Goal: Information Seeking & Learning: Check status

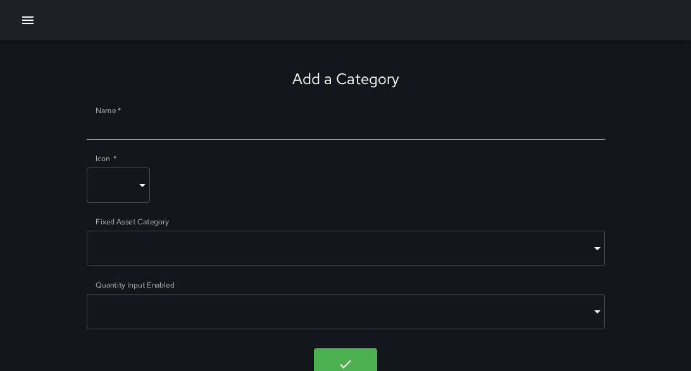
click at [23, 22] on icon "button" at bounding box center [27, 20] width 15 height 15
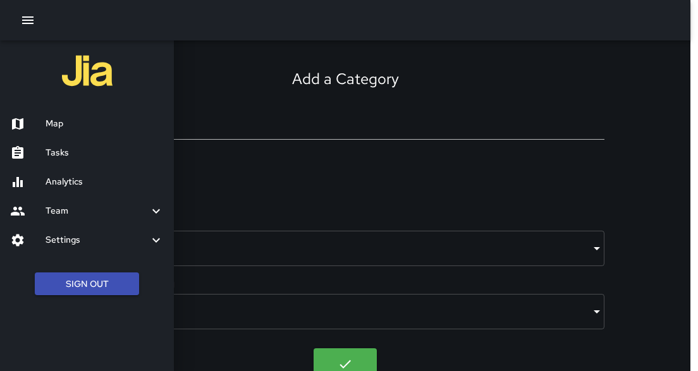
click at [71, 161] on div "Tasks" at bounding box center [87, 153] width 174 height 29
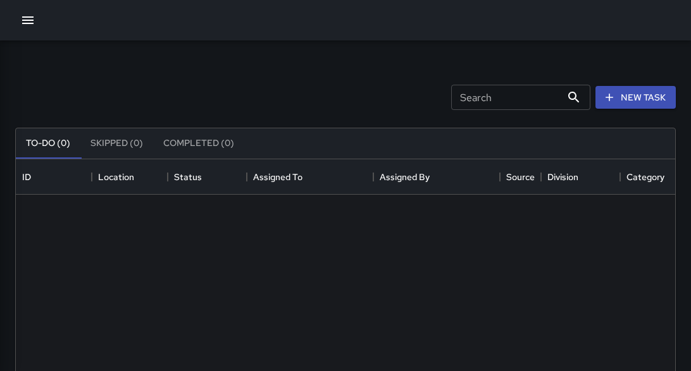
scroll to position [528, 651]
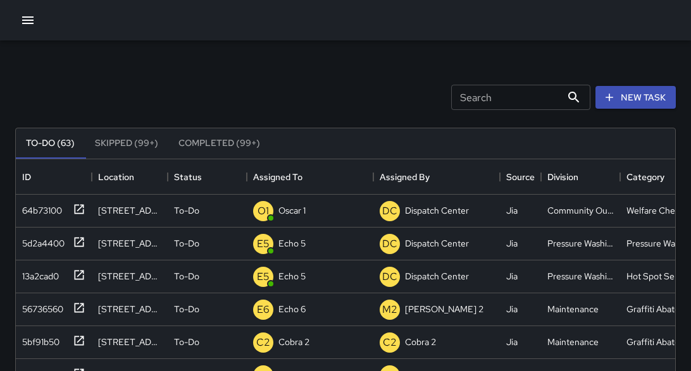
click at [29, 15] on icon "button" at bounding box center [27, 20] width 15 height 15
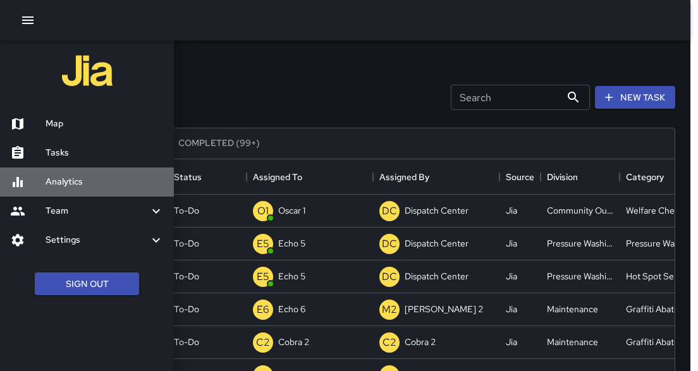
click at [70, 187] on h6 "Analytics" at bounding box center [105, 182] width 118 height 14
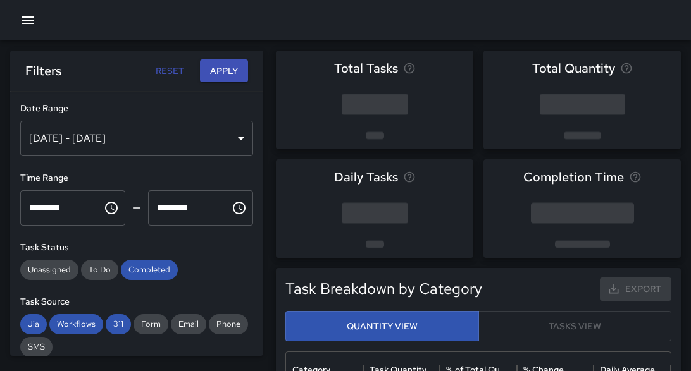
scroll to position [371, 377]
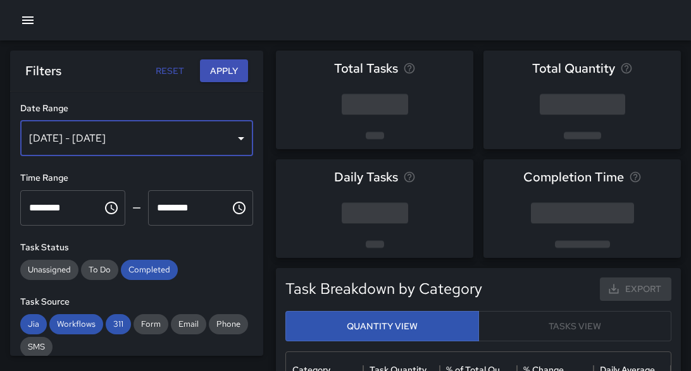
click at [208, 148] on div "[DATE] - [DATE]" at bounding box center [136, 138] width 233 height 35
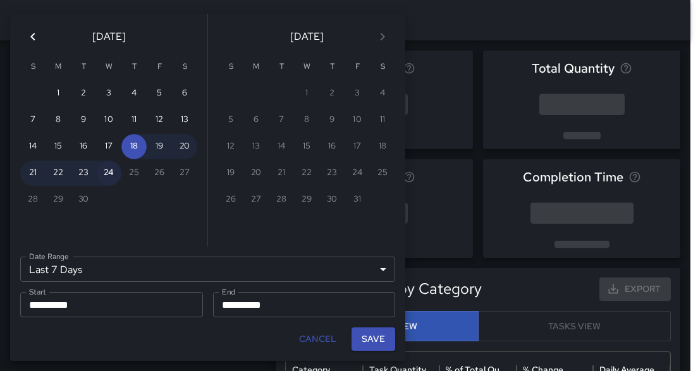
click at [109, 171] on button "24" at bounding box center [108, 173] width 25 height 25
type input "******"
type input "**********"
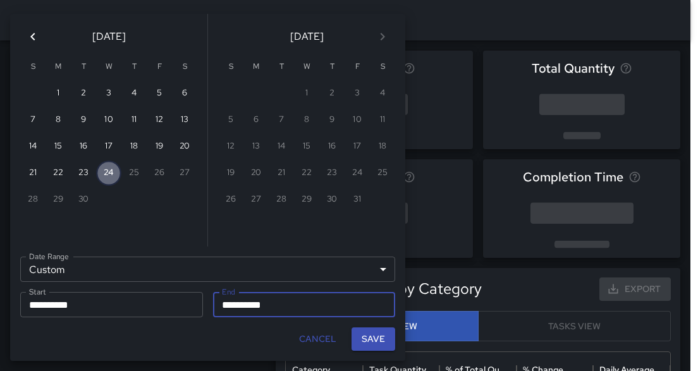
click at [109, 171] on button "24" at bounding box center [108, 173] width 25 height 25
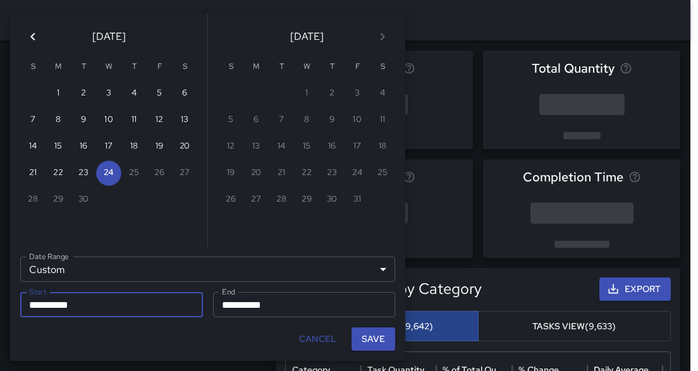
click at [369, 339] on button "Save" at bounding box center [374, 339] width 44 height 23
type input "**********"
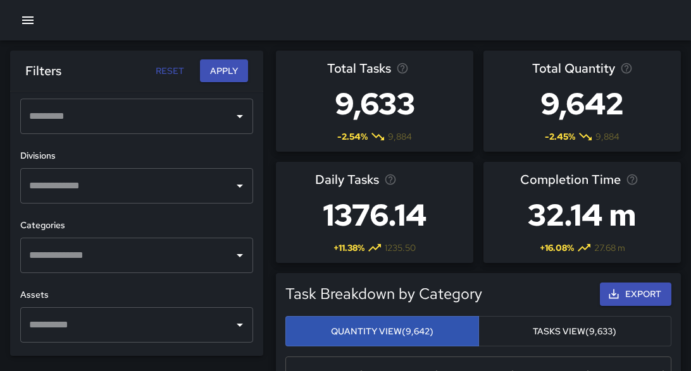
scroll to position [418, 0]
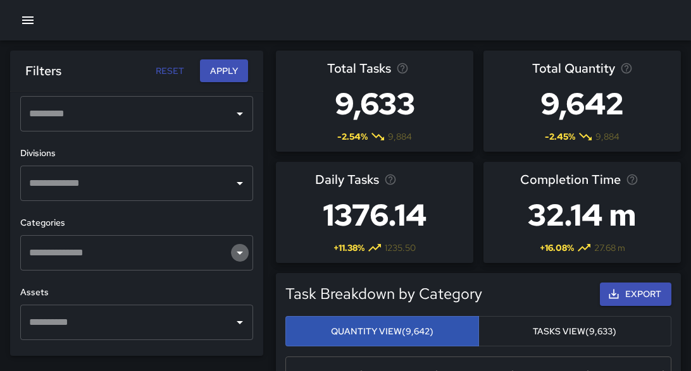
click at [237, 253] on icon "Open" at bounding box center [240, 253] width 6 height 3
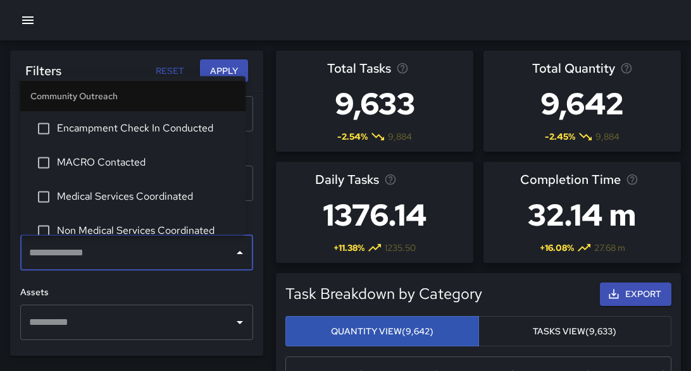
click at [237, 253] on icon "Close" at bounding box center [240, 252] width 6 height 3
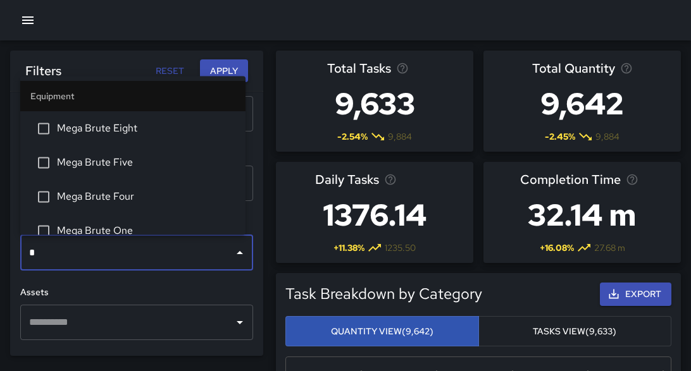
type input "**"
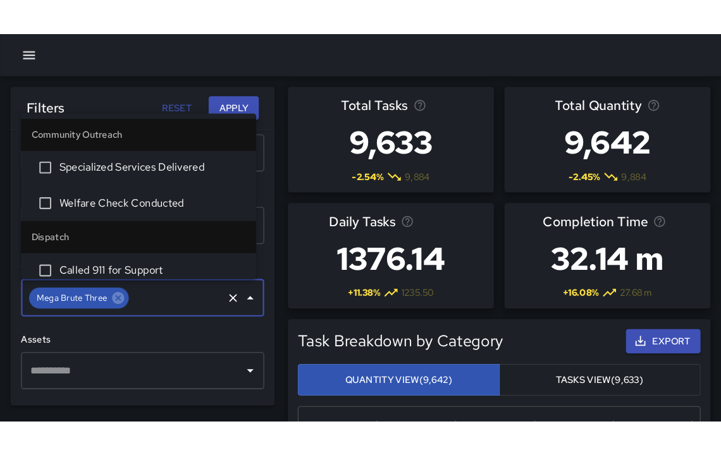
scroll to position [552, 0]
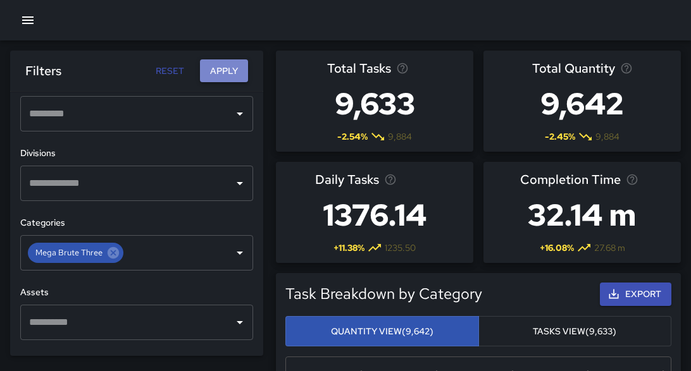
click at [220, 67] on button "Apply" at bounding box center [224, 70] width 48 height 23
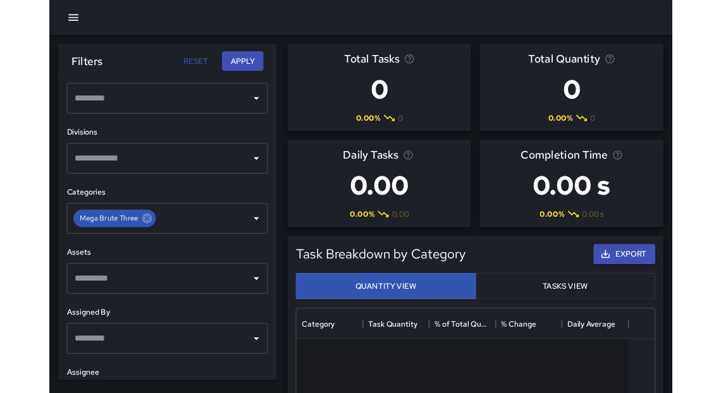
scroll to position [371, 407]
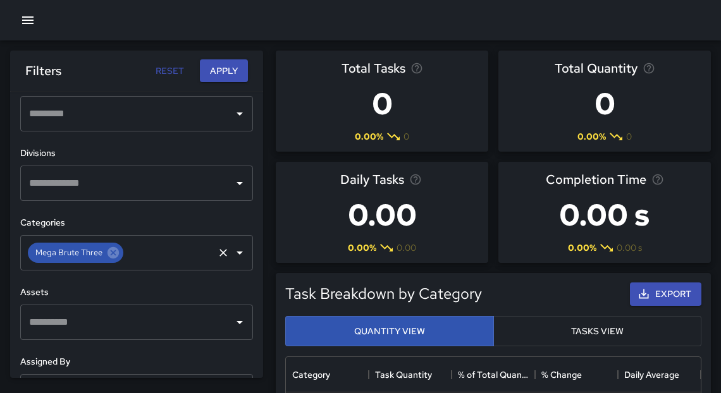
click at [120, 254] on div "Mega Brute Three" at bounding box center [76, 253] width 96 height 20
click at [117, 254] on icon at bounding box center [113, 252] width 11 height 11
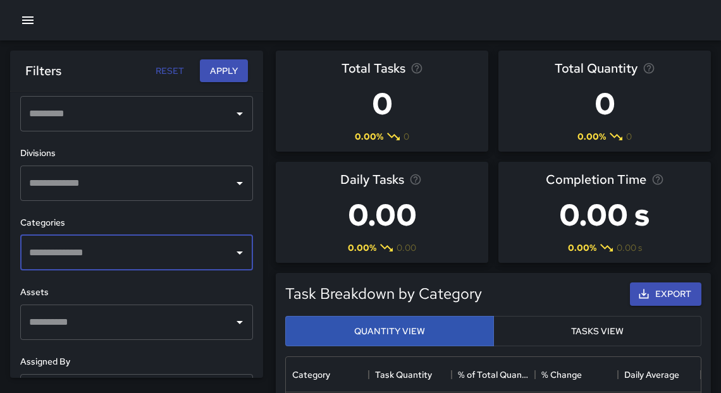
click at [170, 69] on button "Reset" at bounding box center [169, 70] width 40 height 23
type input "**********"
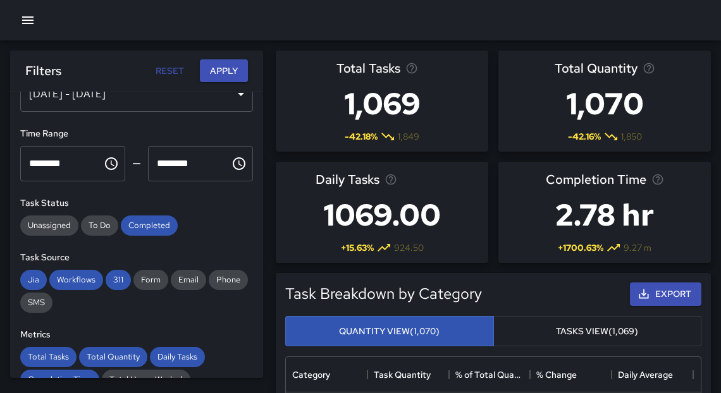
scroll to position [0, 0]
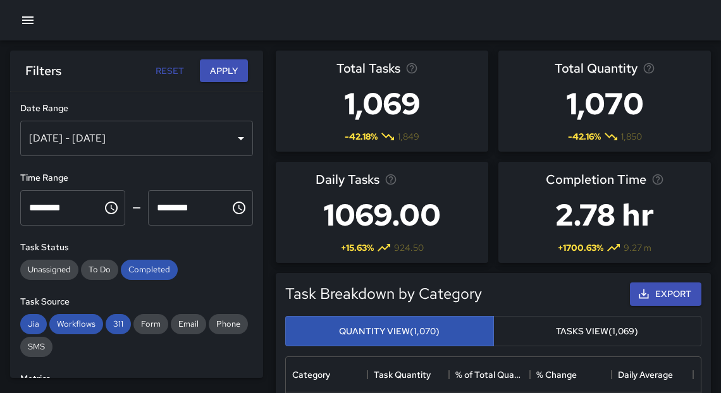
click at [233, 137] on div "[DATE] - [DATE]" at bounding box center [136, 138] width 233 height 35
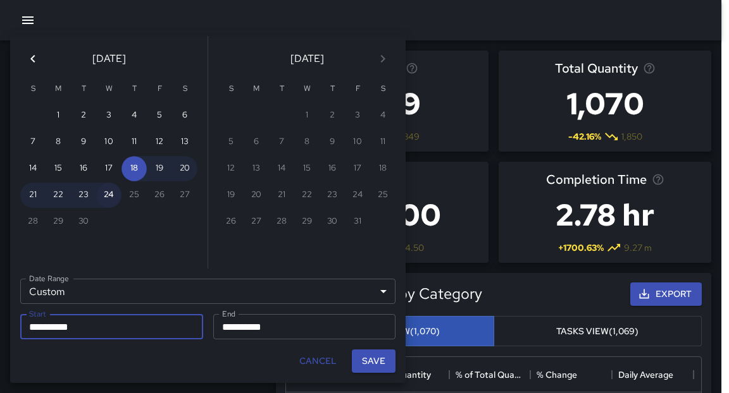
click at [113, 200] on button "24" at bounding box center [108, 195] width 25 height 25
type input "**********"
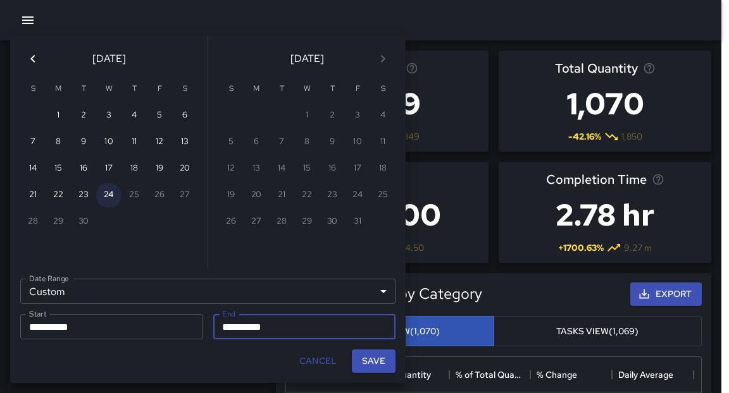
click at [113, 200] on button "24" at bounding box center [108, 195] width 25 height 25
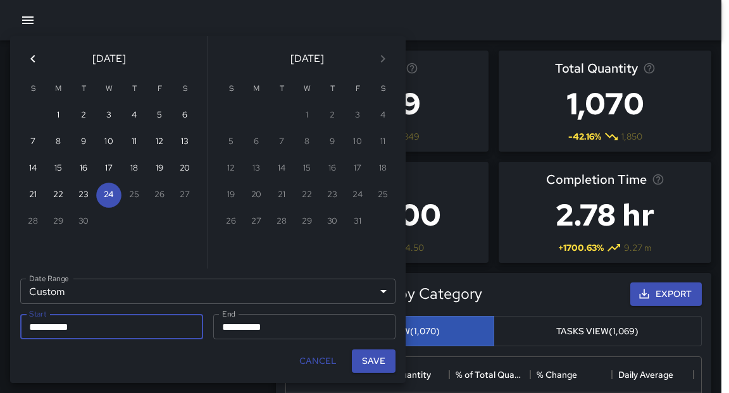
click at [366, 365] on button "Save" at bounding box center [374, 361] width 44 height 23
type input "**********"
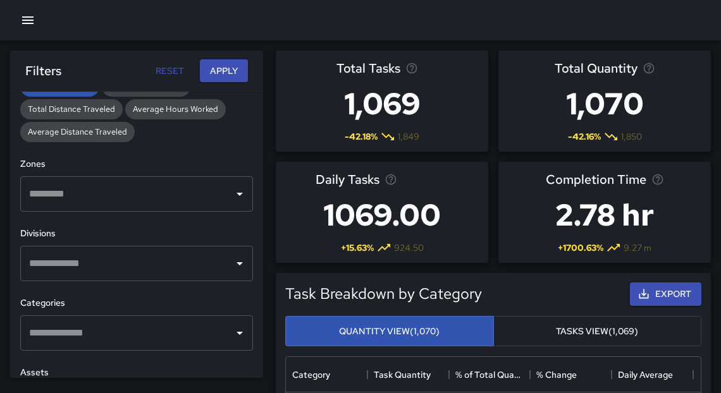
scroll to position [368, 0]
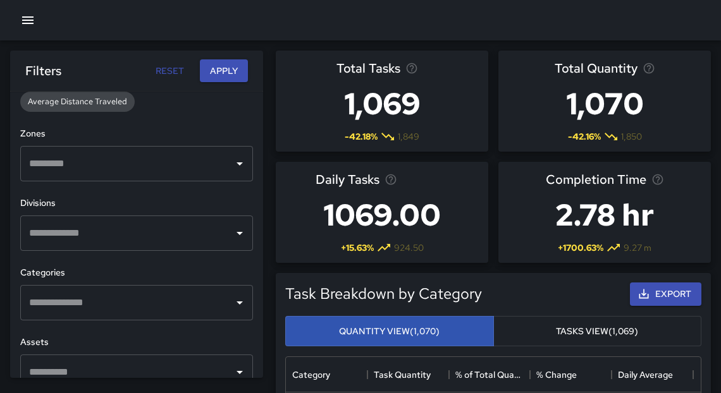
click at [235, 235] on icon "Open" at bounding box center [239, 233] width 15 height 15
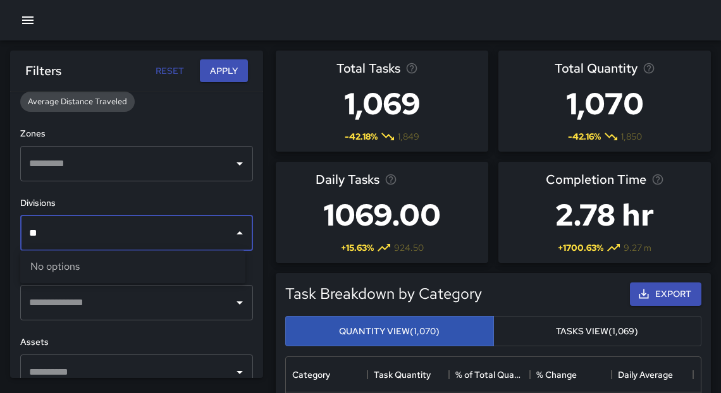
type input "*"
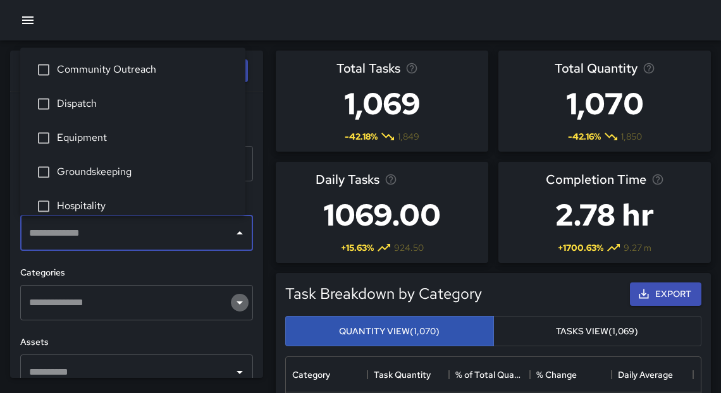
click at [235, 304] on icon "Open" at bounding box center [239, 302] width 15 height 15
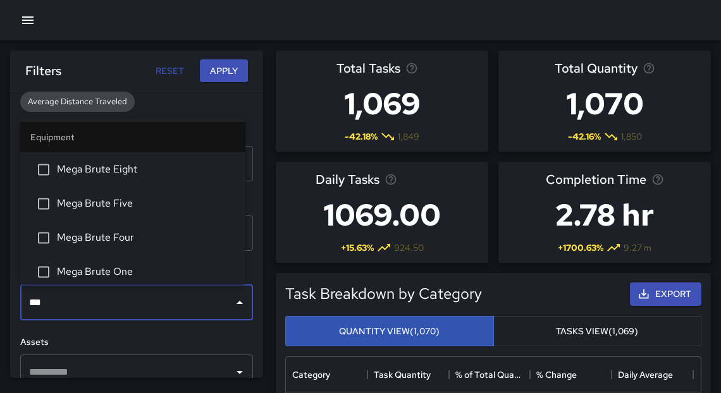
type input "***"
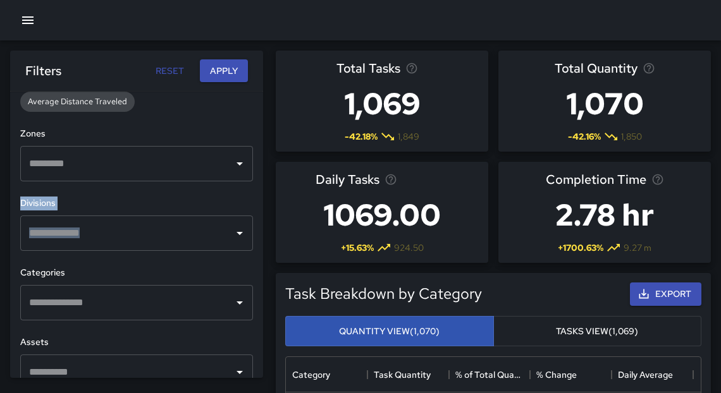
drag, startPoint x: 245, startPoint y: 182, endPoint x: 249, endPoint y: 242, distance: 60.2
click at [249, 242] on div "**********" at bounding box center [136, 235] width 253 height 287
click at [232, 166] on icon "Open" at bounding box center [239, 163] width 15 height 15
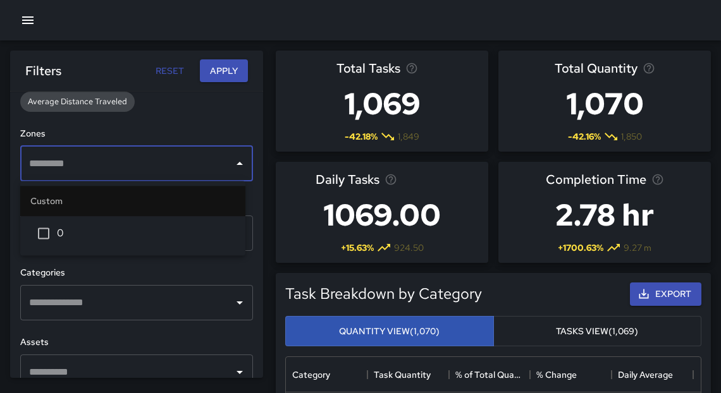
click at [238, 111] on div "**********" at bounding box center [136, 235] width 253 height 287
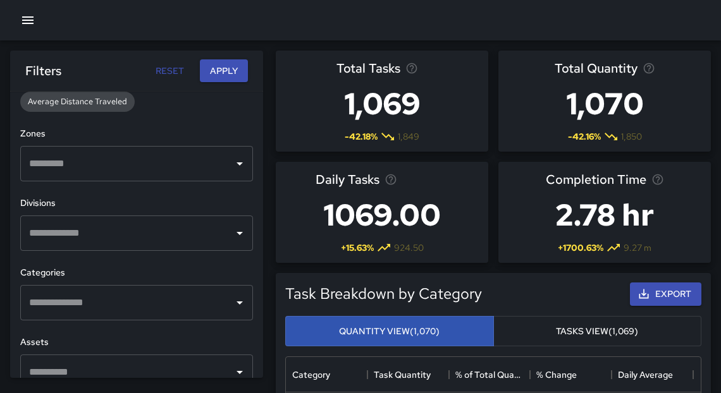
click at [235, 237] on icon "Open" at bounding box center [239, 233] width 15 height 15
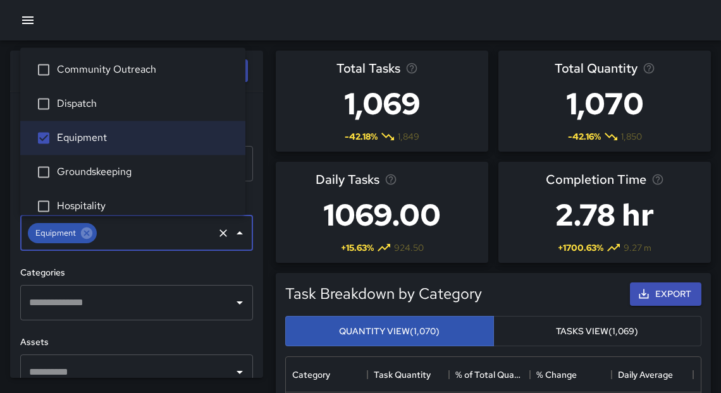
click at [274, 87] on div "Total Tasks 1,069 -42.18 % 1,849" at bounding box center [382, 101] width 223 height 111
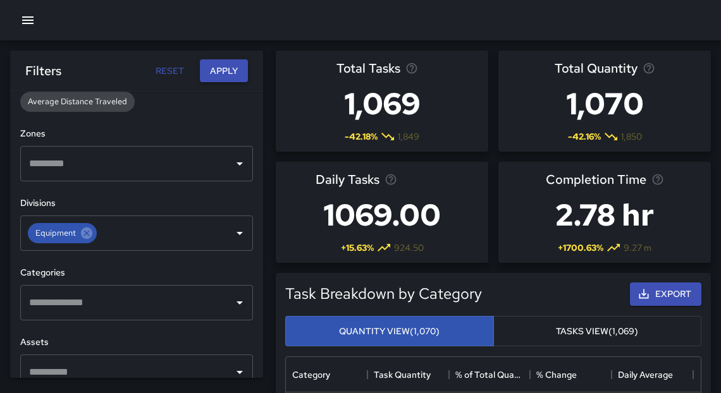
click at [212, 74] on button "Apply" at bounding box center [224, 70] width 48 height 23
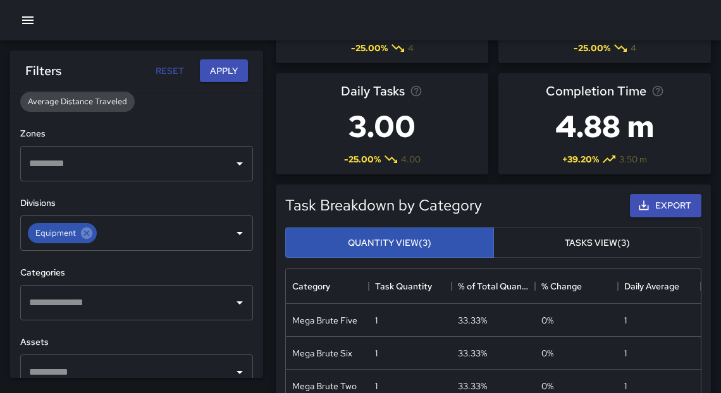
scroll to position [197, 0]
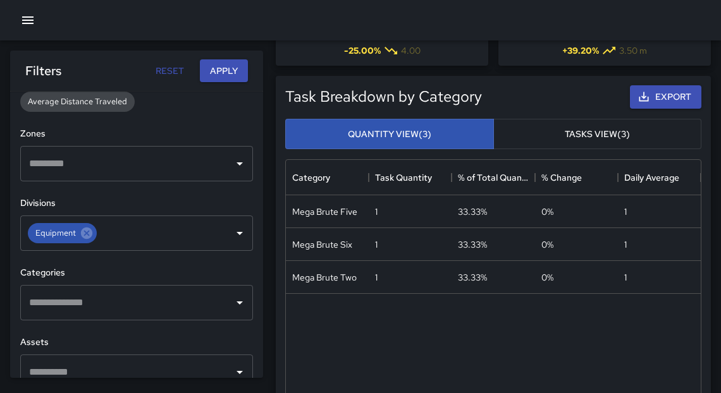
click at [550, 139] on button "Tasks View (3)" at bounding box center [597, 134] width 209 height 31
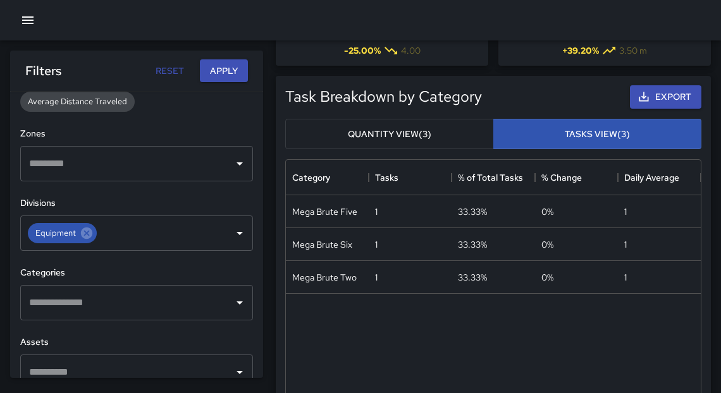
click at [416, 139] on button "Quantity View (3)" at bounding box center [389, 134] width 209 height 31
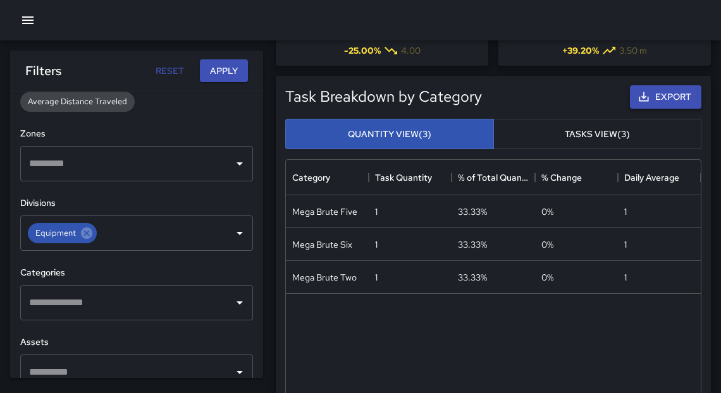
click at [651, 99] on button "Export" at bounding box center [665, 96] width 71 height 23
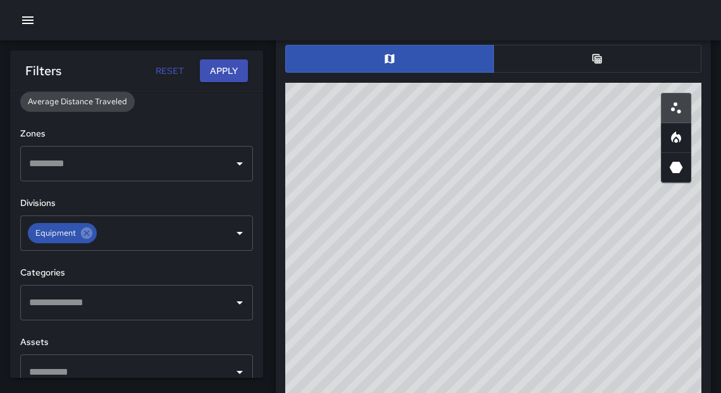
scroll to position [752, 0]
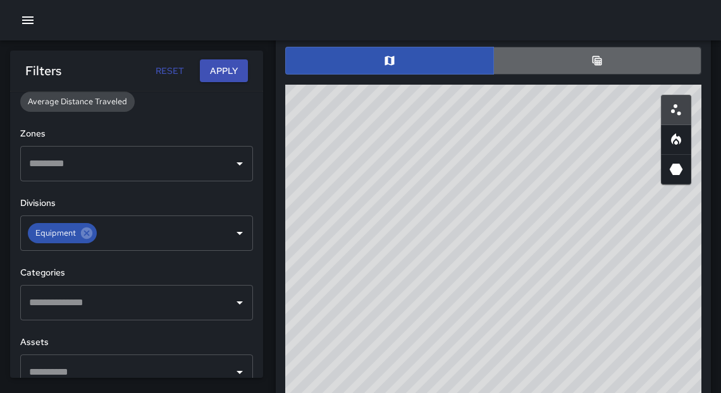
click at [607, 54] on button "button" at bounding box center [597, 61] width 209 height 28
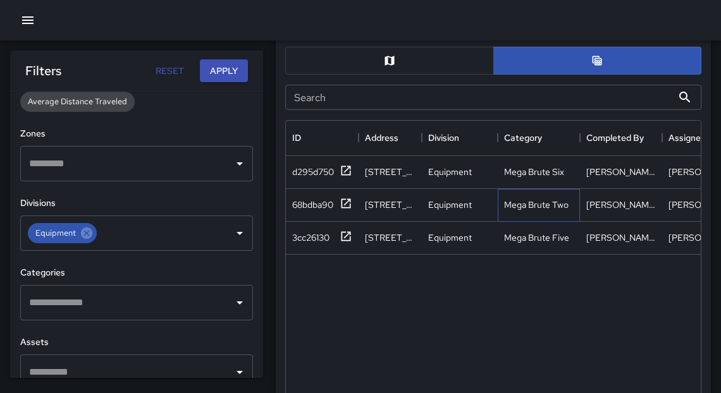
click at [562, 200] on div "Mega Brute Two" at bounding box center [536, 205] width 65 height 13
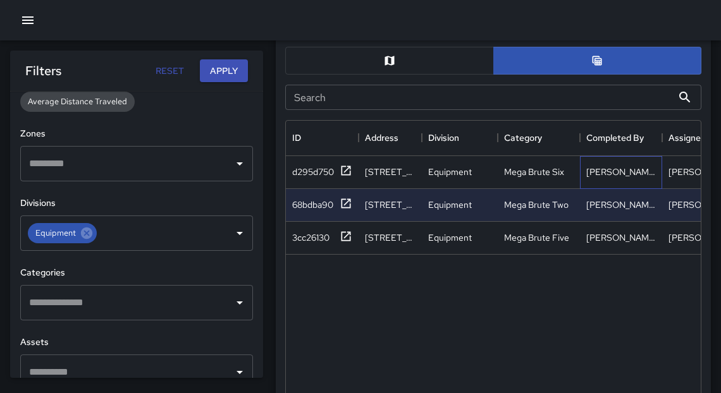
click at [607, 177] on div "[PERSON_NAME] 5" at bounding box center [621, 172] width 70 height 13
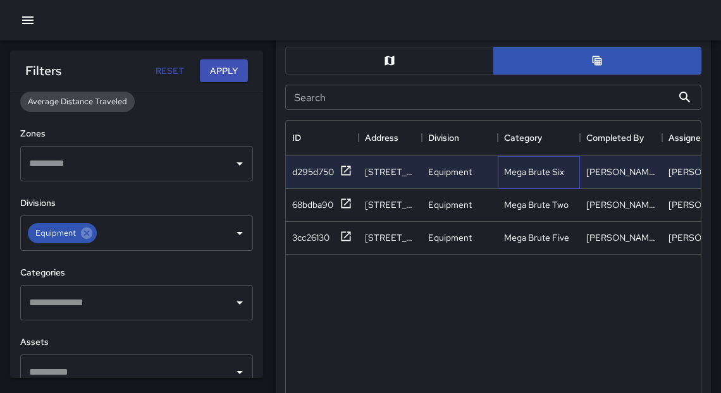
click at [565, 174] on div "Mega Brute Six" at bounding box center [539, 172] width 82 height 33
click at [609, 242] on div "[PERSON_NAME] 4" at bounding box center [621, 237] width 70 height 13
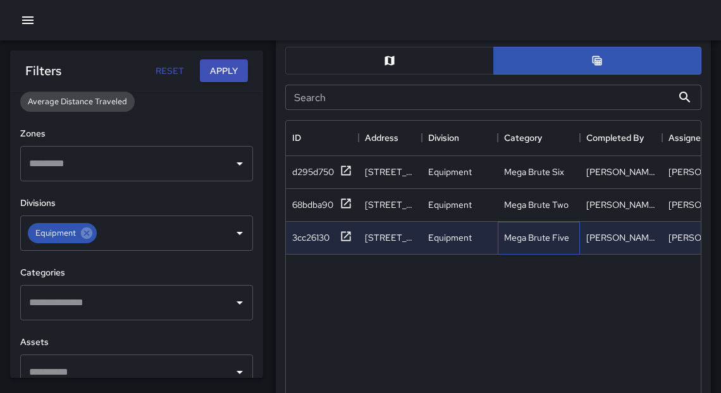
click at [562, 240] on div "Mega Brute Five" at bounding box center [536, 237] width 65 height 13
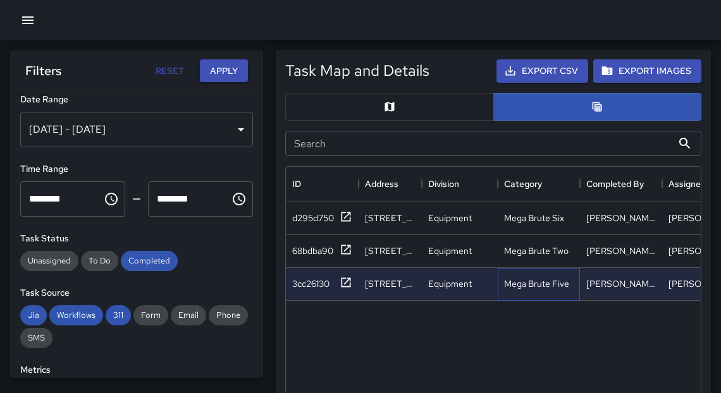
scroll to position [0, 0]
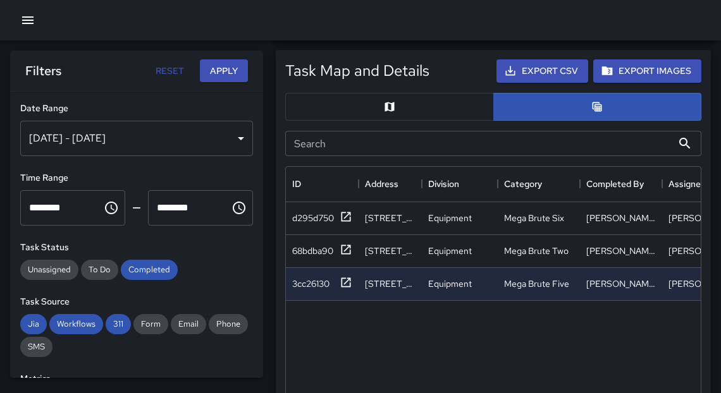
click at [231, 141] on div "[DATE] - [DATE]" at bounding box center [136, 138] width 233 height 35
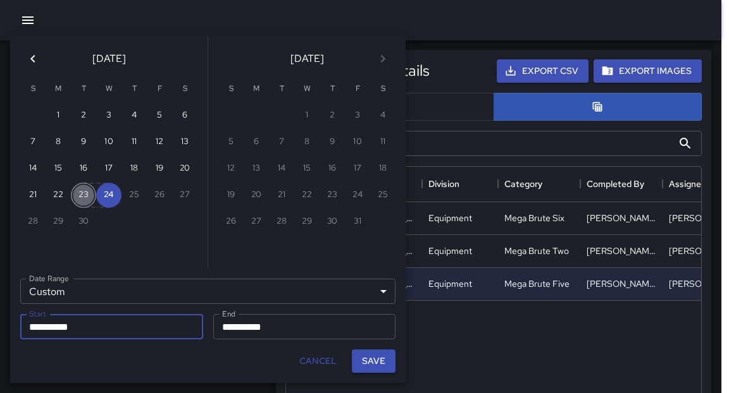
click at [80, 193] on button "23" at bounding box center [83, 195] width 25 height 25
type input "**********"
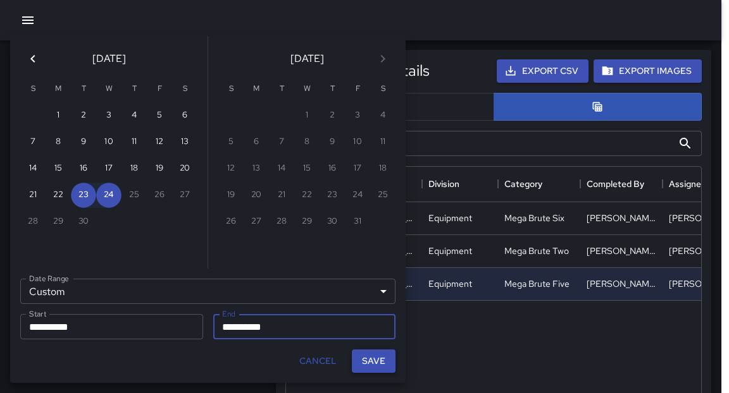
click at [373, 361] on button "Save" at bounding box center [374, 361] width 44 height 23
type input "**********"
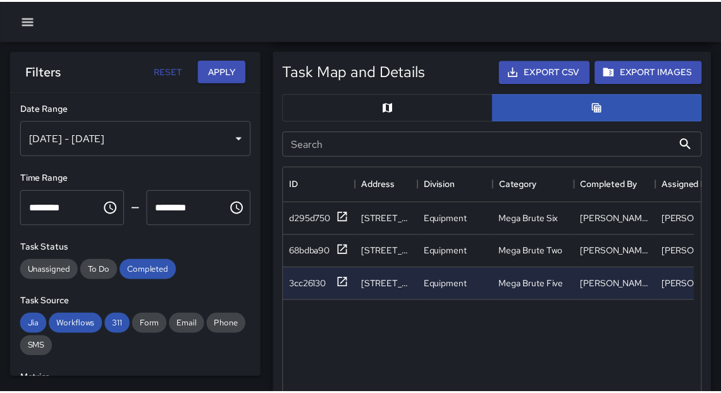
scroll to position [8, 8]
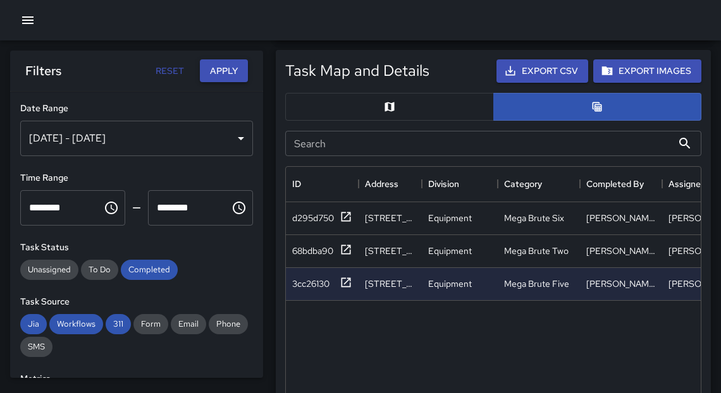
click at [236, 75] on button "Apply" at bounding box center [224, 70] width 48 height 23
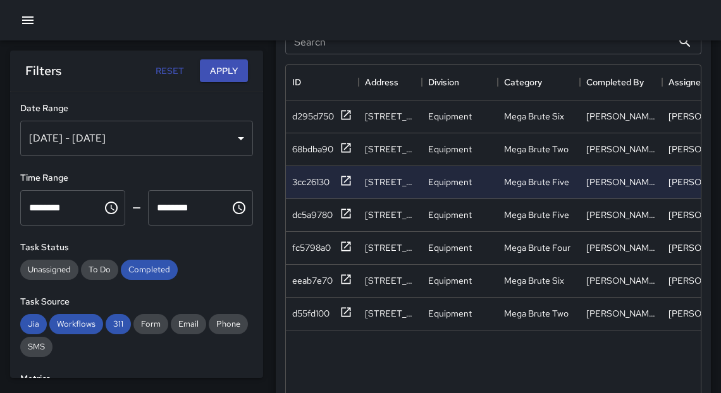
scroll to position [811, 0]
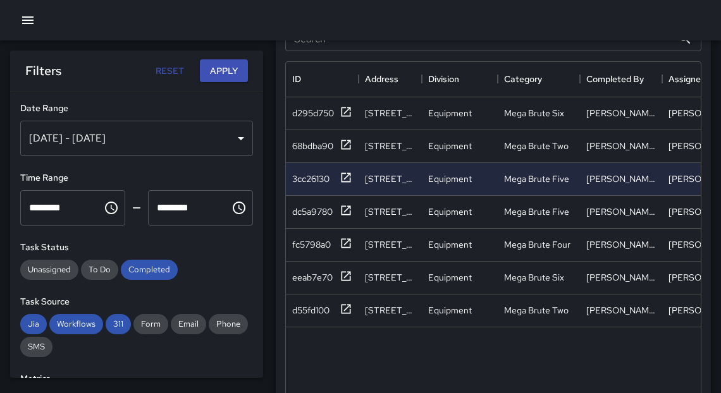
click at [602, 309] on div "[PERSON_NAME] 3" at bounding box center [621, 310] width 70 height 13
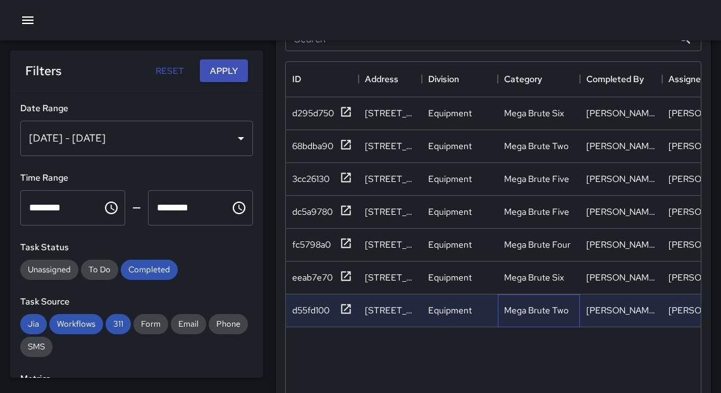
click at [562, 309] on div "Mega Brute Two" at bounding box center [536, 310] width 65 height 13
click at [606, 276] on div "[PERSON_NAME] 5" at bounding box center [621, 277] width 70 height 13
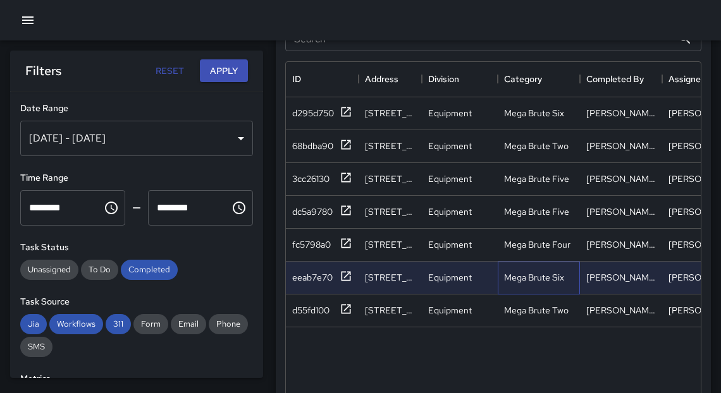
click at [562, 278] on div "Mega Brute Six" at bounding box center [534, 277] width 60 height 13
click at [566, 245] on div "Mega Brute Four" at bounding box center [537, 244] width 66 height 13
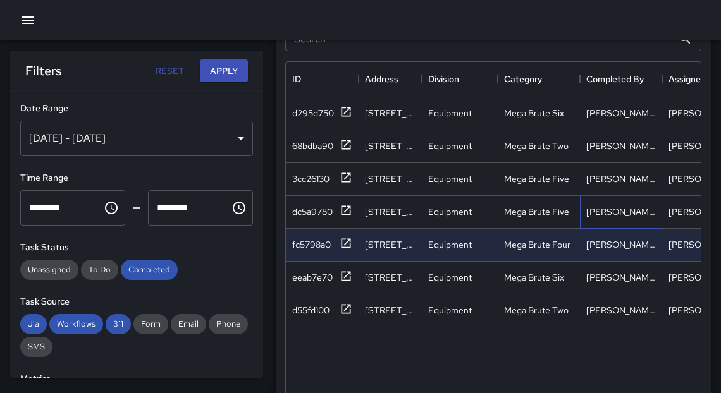
click at [593, 214] on div "[PERSON_NAME] 2" at bounding box center [621, 212] width 70 height 13
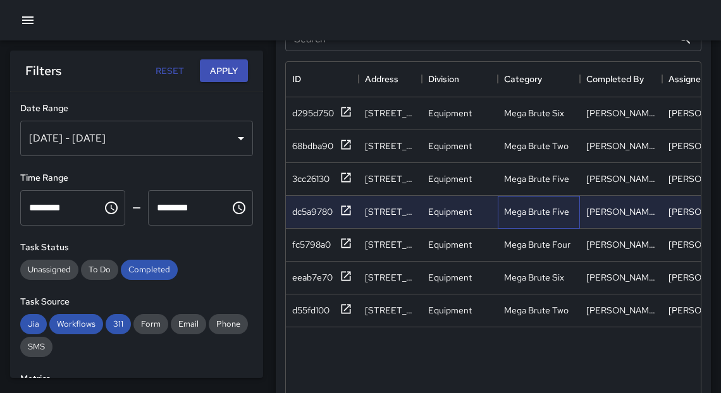
click at [564, 211] on div "Mega Brute Five" at bounding box center [536, 212] width 65 height 13
click at [594, 180] on div "[PERSON_NAME] 4" at bounding box center [621, 179] width 70 height 13
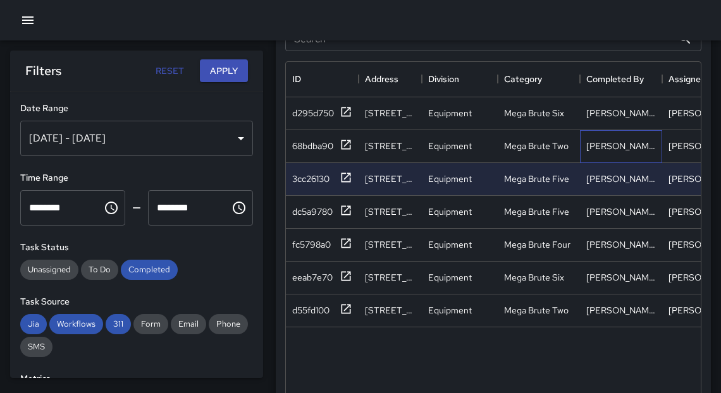
click at [594, 144] on div "[PERSON_NAME] 3" at bounding box center [621, 146] width 70 height 13
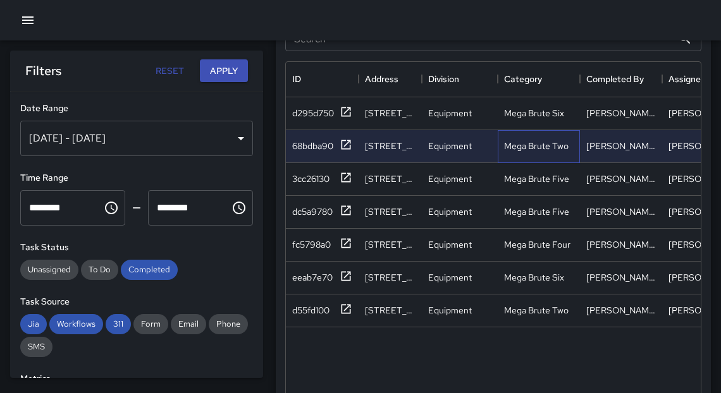
click at [528, 141] on div "Mega Brute Two" at bounding box center [536, 146] width 65 height 13
click at [611, 114] on div "[PERSON_NAME] 5" at bounding box center [621, 113] width 70 height 13
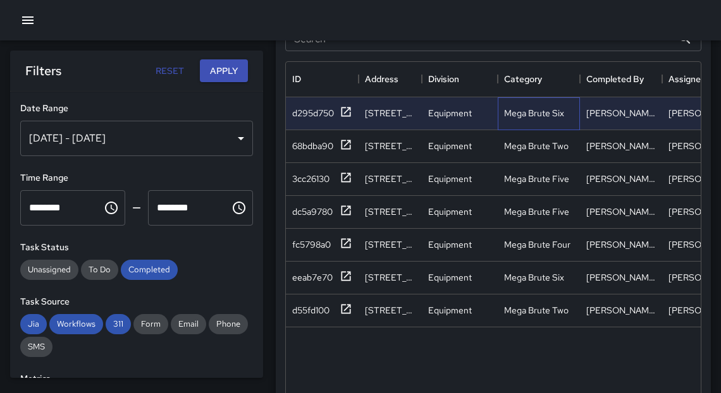
click at [548, 121] on div "Mega Brute Six" at bounding box center [539, 113] width 82 height 33
click at [236, 140] on div "[DATE] - [DATE]" at bounding box center [136, 138] width 233 height 35
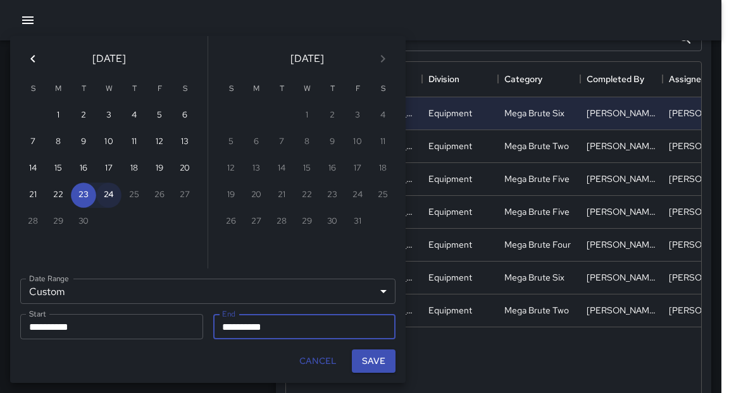
click at [107, 196] on button "24" at bounding box center [108, 195] width 25 height 25
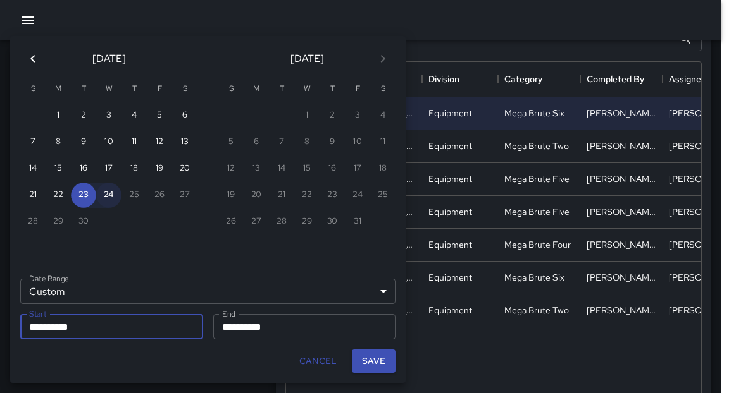
click at [114, 198] on button "24" at bounding box center [108, 195] width 25 height 25
type input "**********"
click at [114, 198] on button "24" at bounding box center [108, 195] width 25 height 25
click at [379, 362] on button "Save" at bounding box center [374, 361] width 44 height 23
type input "**********"
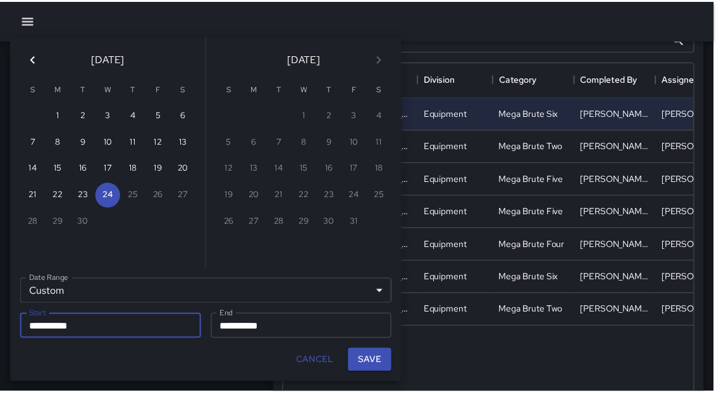
scroll to position [8, 8]
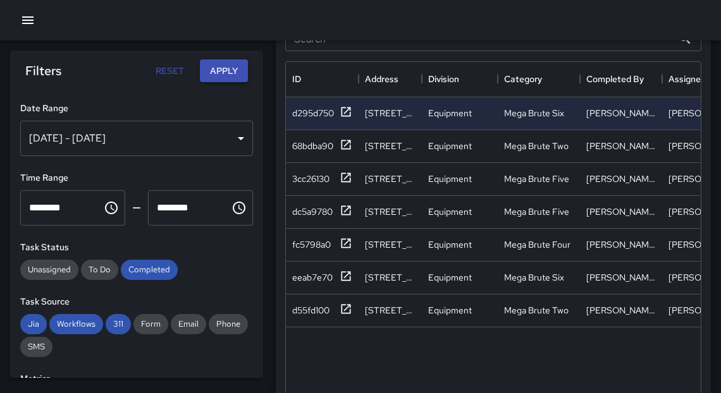
click at [226, 71] on button "Apply" at bounding box center [224, 70] width 48 height 23
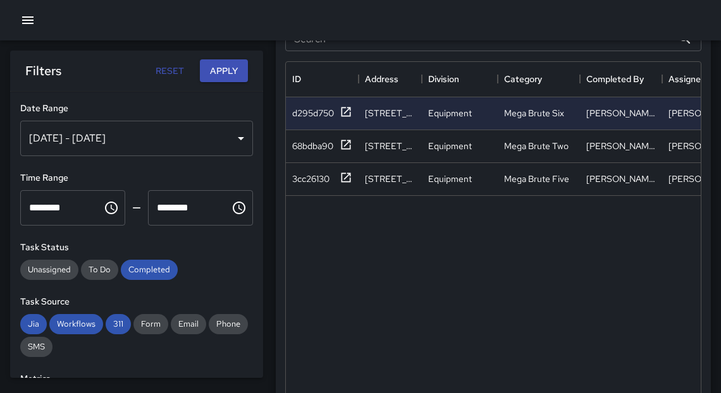
click at [157, 100] on div "**********" at bounding box center [136, 235] width 253 height 287
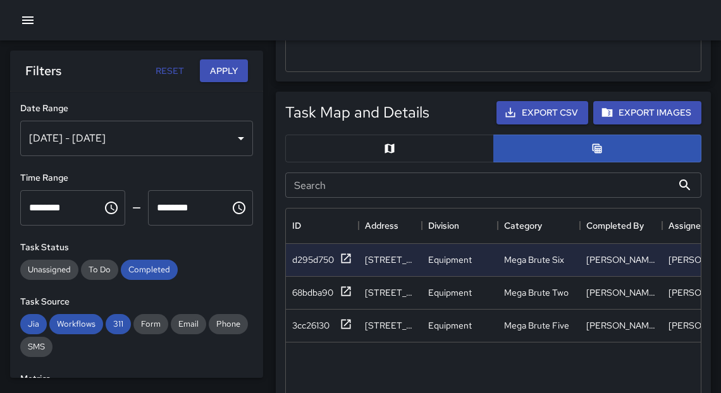
scroll to position [629, 0]
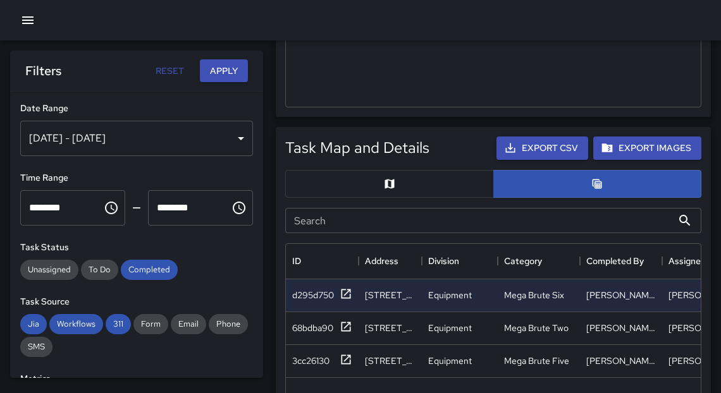
click at [230, 139] on div "[DATE] - [DATE]" at bounding box center [136, 138] width 233 height 35
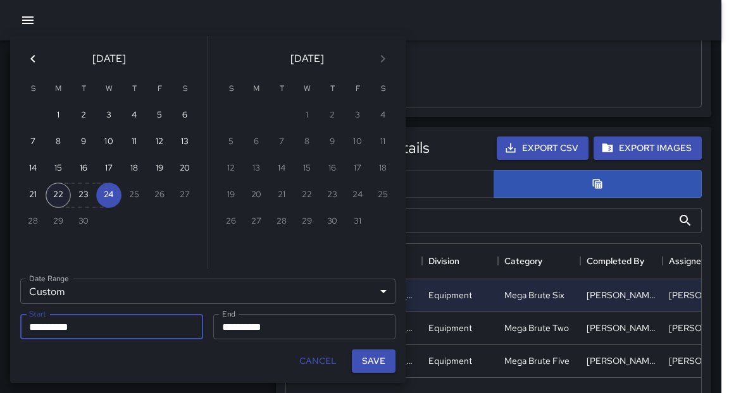
click at [51, 196] on button "22" at bounding box center [58, 195] width 25 height 25
type input "**********"
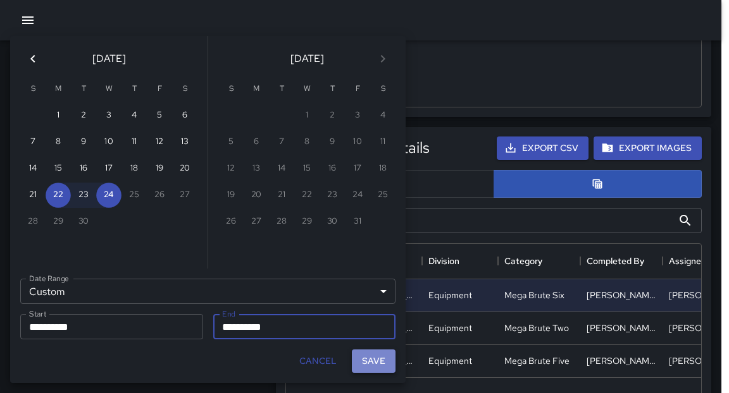
click at [379, 366] on button "Save" at bounding box center [374, 361] width 44 height 23
type input "**********"
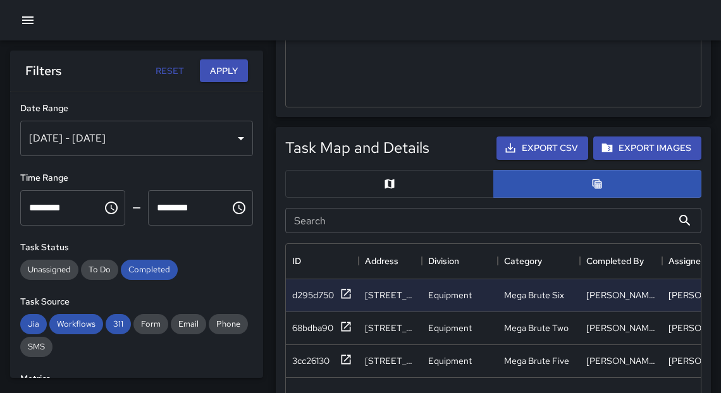
scroll to position [8, 8]
click at [0, 0] on div "Total Tasks 3 -25.00 % 4 Total Quantity 3 -25.00 % 4 Daily Tasks 3.00 -25.00 % …" at bounding box center [360, 217] width 721 height 1693
